Goal: Information Seeking & Learning: Find contact information

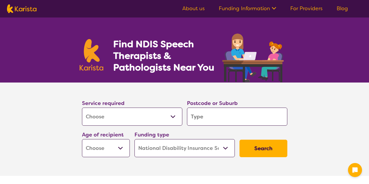
select select "[MEDICAL_DATA]"
select select "NDIS"
select select "[MEDICAL_DATA]"
select select "NDIS"
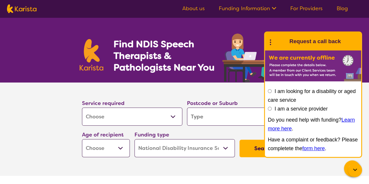
click at [153, 90] on section "Service required Allied Health Assistant Assessment (ADHD or Autism) Behaviour …" at bounding box center [185, 121] width 224 height 77
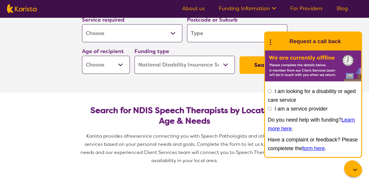
scroll to position [41, 0]
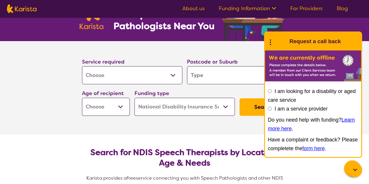
click at [357, 170] on icon at bounding box center [355, 170] width 7 height 7
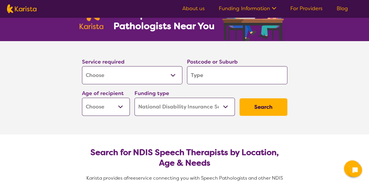
click at [231, 76] on input "search" at bounding box center [237, 75] width 100 height 18
type input "3"
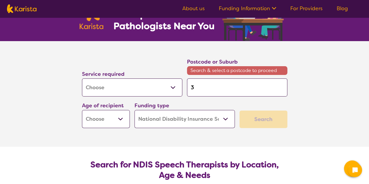
type input "31"
type input "317"
type input "3173"
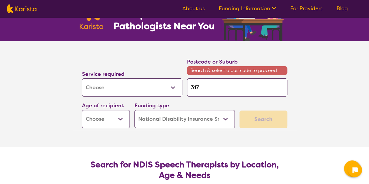
type input "3173"
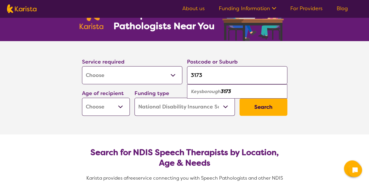
type input "3173"
click at [227, 92] on em "3173" at bounding box center [226, 91] width 10 height 6
click at [109, 103] on select "Early Childhood - 0 to 9 Child - 10 to 11 Adolescent - 12 to 17 Adult - 18 to 6…" at bounding box center [106, 107] width 48 height 18
select select "EC"
click at [82, 98] on select "Early Childhood - 0 to 9 Child - 10 to 11 Adolescent - 12 to 17 Adult - 18 to 6…" at bounding box center [106, 107] width 48 height 18
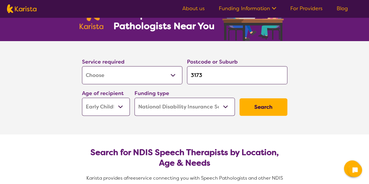
select select "EC"
click at [226, 125] on section "Service required Allied Health Assistant Assessment ([MEDICAL_DATA] or [MEDICAL…" at bounding box center [184, 87] width 233 height 93
click at [263, 106] on button "Search" at bounding box center [264, 107] width 48 height 18
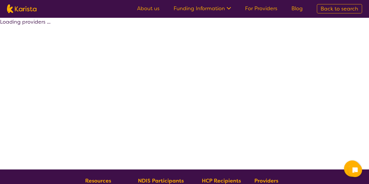
select select "by_score"
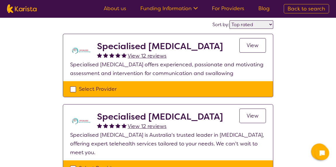
scroll to position [43, 0]
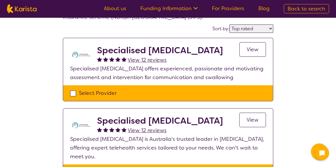
click at [144, 61] on span "View 12 reviews" at bounding box center [147, 60] width 39 height 7
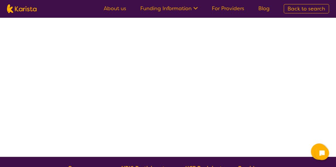
select select "by_score"
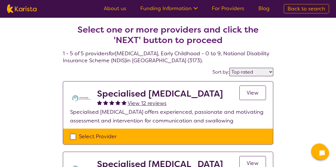
scroll to position [43, 0]
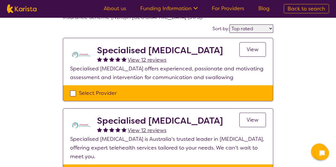
click at [252, 51] on span "View" at bounding box center [252, 49] width 12 height 7
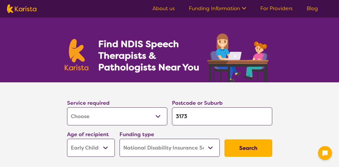
select select "[MEDICAL_DATA]"
select select "EC"
select select "NDIS"
select select "[MEDICAL_DATA]"
select select "EC"
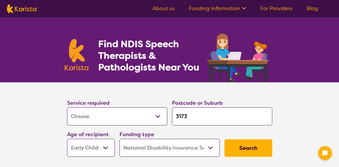
select select "NDIS"
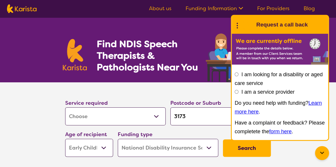
click at [173, 88] on section "Service required Allied Health Assistant Assessment ([MEDICAL_DATA] or [MEDICAL…" at bounding box center [168, 121] width 224 height 77
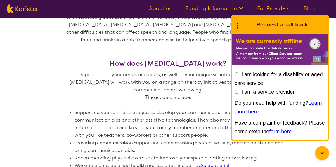
scroll to position [301, 0]
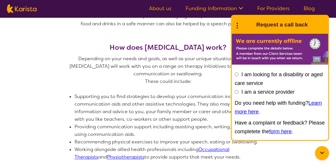
click at [182, 95] on li "Supporting you to find strategies to develop your communication including using…" at bounding box center [179, 108] width 210 height 30
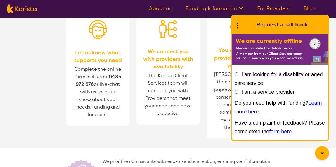
scroll to position [451, 0]
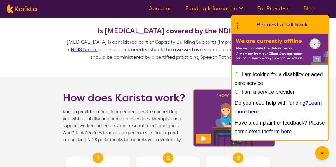
click at [236, 26] on circle at bounding box center [236, 25] width 1 height 1
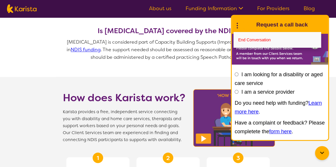
click at [319, 158] on div at bounding box center [322, 153] width 14 height 14
